Goal: Task Accomplishment & Management: Complete application form

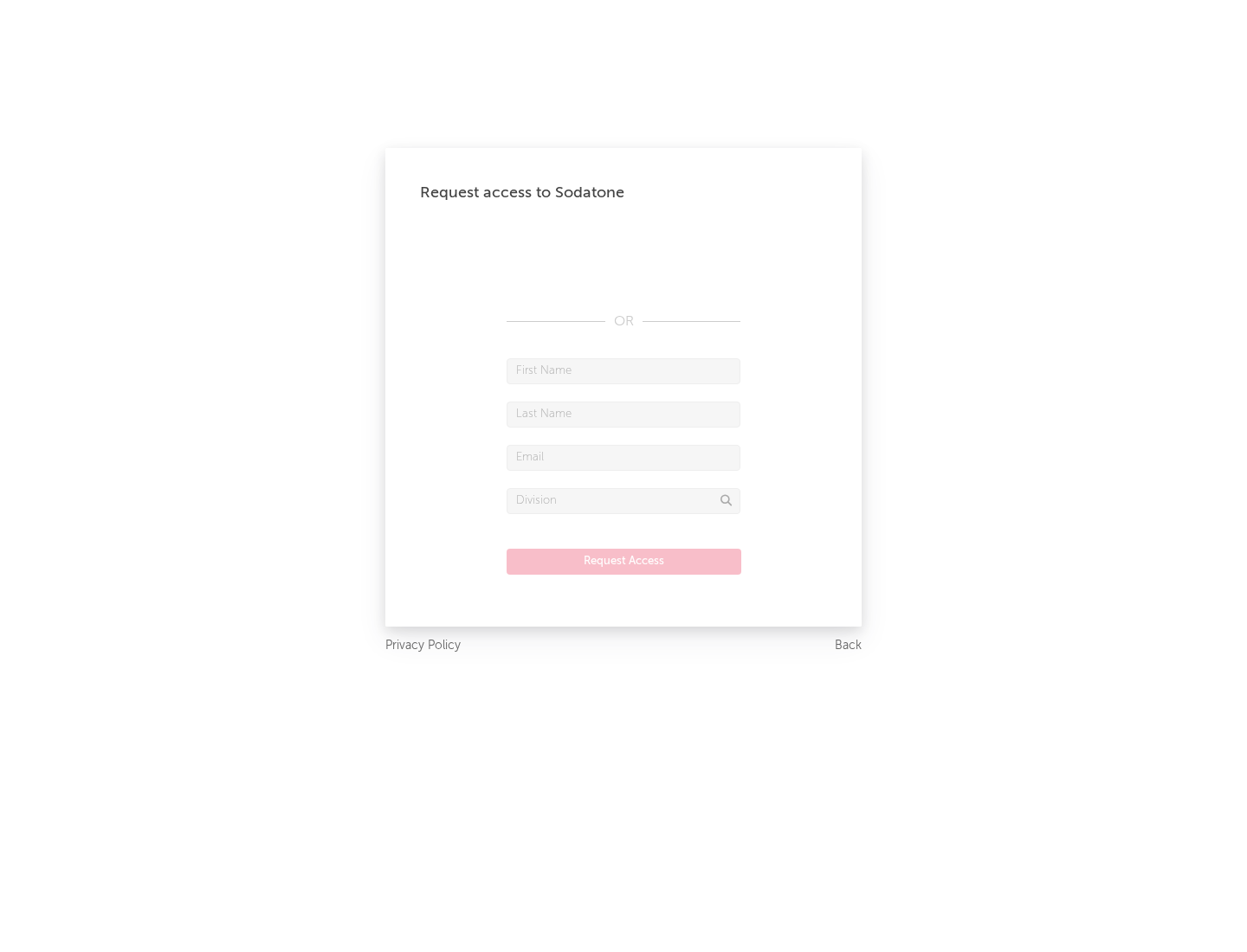
click at [624, 370] on input "text" at bounding box center [623, 370] width 234 height 26
type input "[PERSON_NAME]"
click at [624, 414] on input "text" at bounding box center [623, 414] width 234 height 26
type input "[PERSON_NAME]"
click at [624, 457] on input "text" at bounding box center [623, 458] width 234 height 26
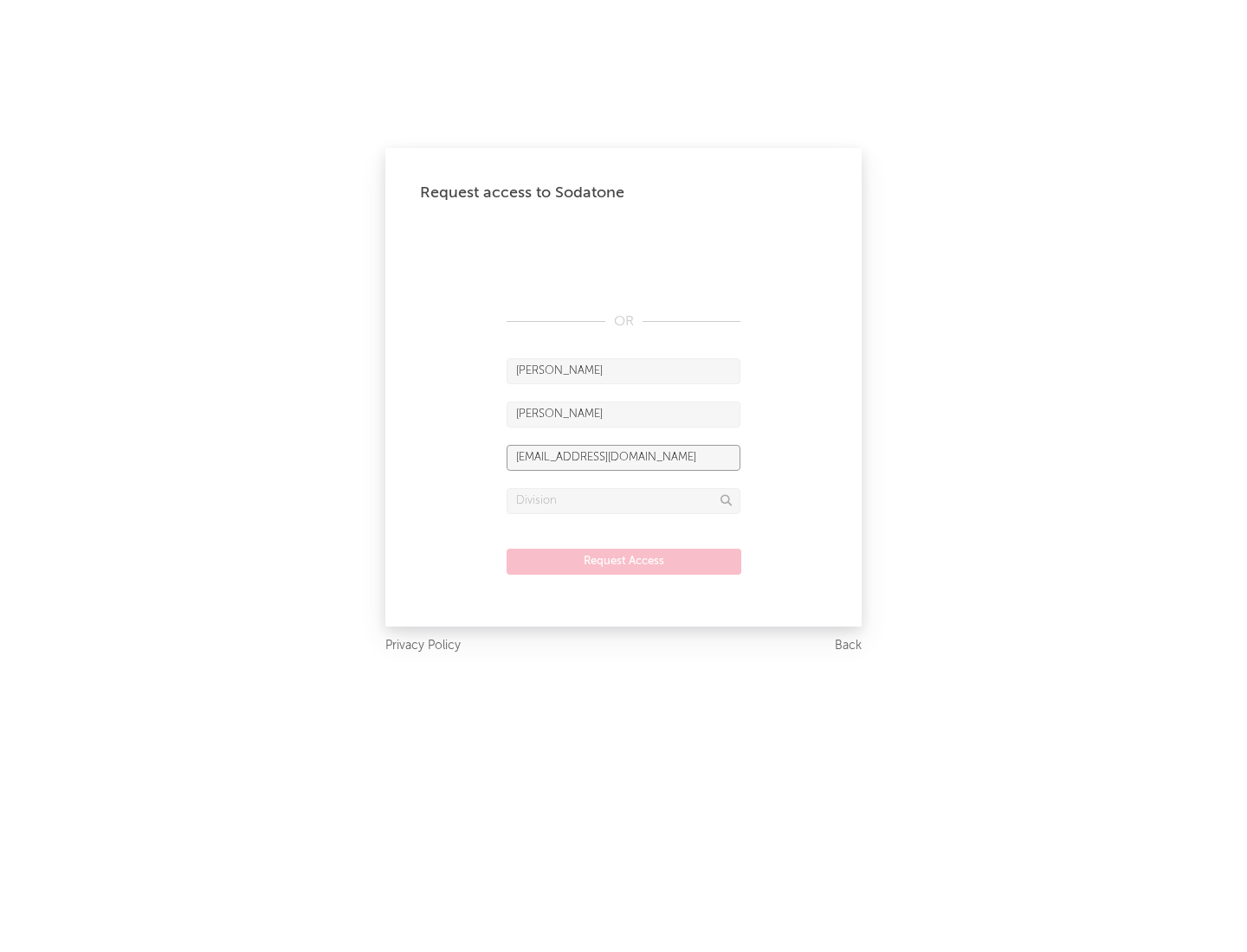
type input "[EMAIL_ADDRESS][DOMAIN_NAME]"
click at [624, 500] on input "text" at bounding box center [623, 500] width 234 height 26
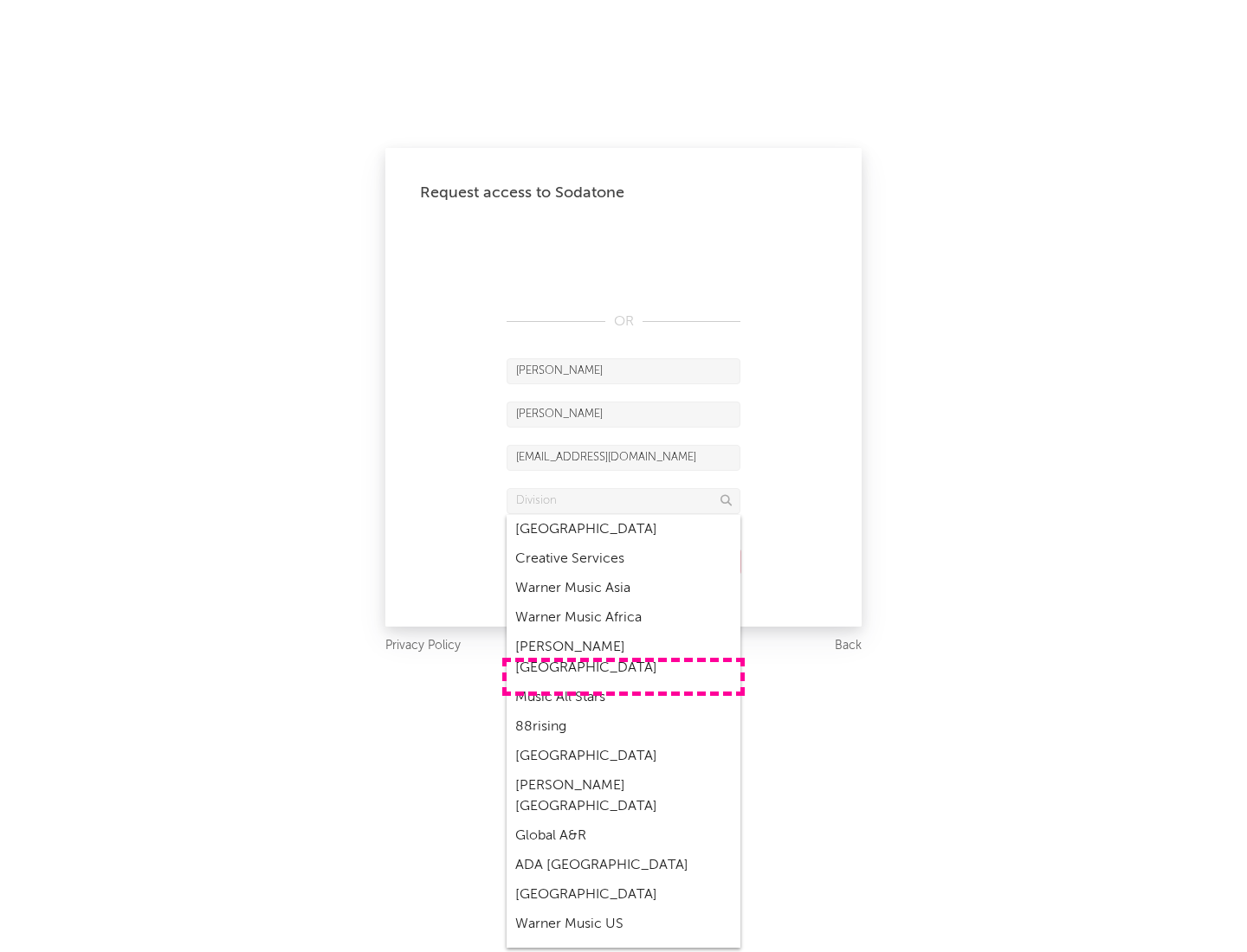
click at [624, 683] on div "Music All Stars" at bounding box center [623, 697] width 234 height 29
type input "Music All Stars"
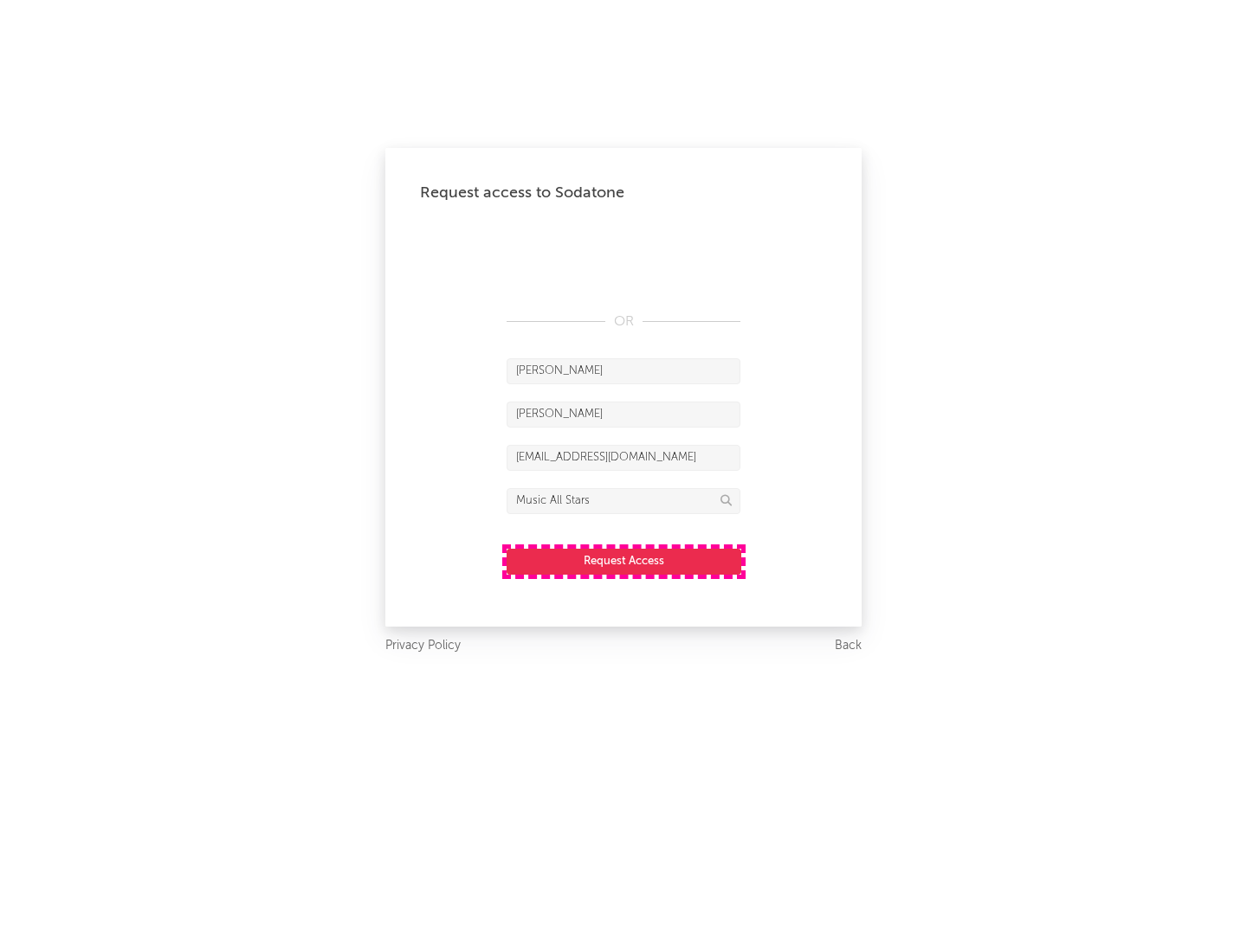
click at [624, 561] on button "Request Access" at bounding box center [624, 561] width 235 height 26
